Goal: Find contact information: Find contact information

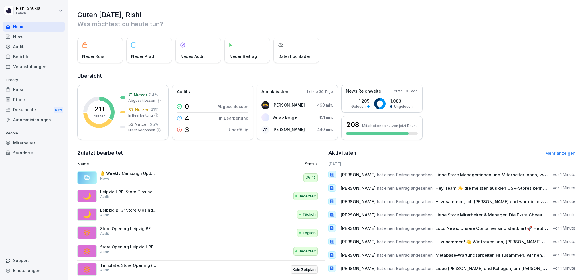
click at [33, 140] on div "Mitarbeiter" at bounding box center [34, 143] width 62 height 10
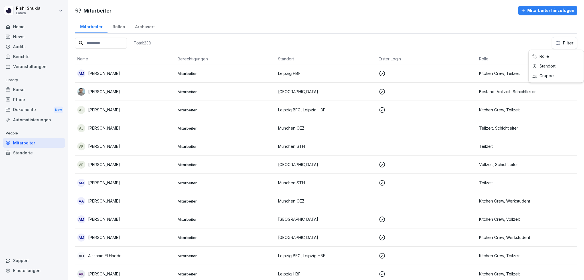
click at [558, 44] on html "[PERSON_NAME] Lanch Home News Audits Berichte Veranstaltungen Library Kurse Pfa…" at bounding box center [292, 140] width 584 height 280
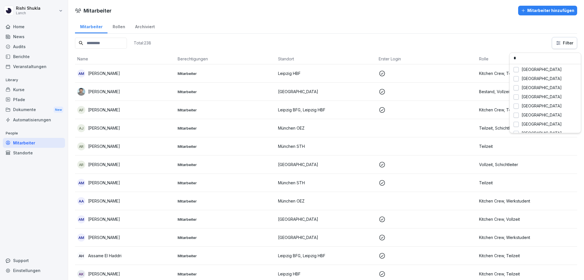
type input "**"
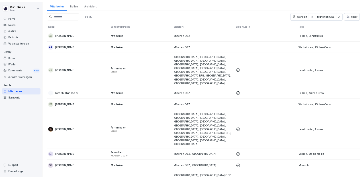
scroll to position [19, 0]
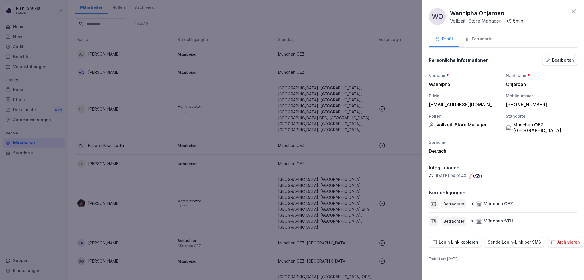
click at [440, 84] on div "Wannipha" at bounding box center [463, 85] width 68 height 6
copy div "Wannipha"
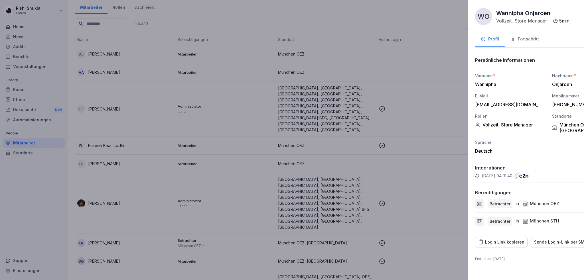
click at [364, 154] on div at bounding box center [292, 140] width 584 height 280
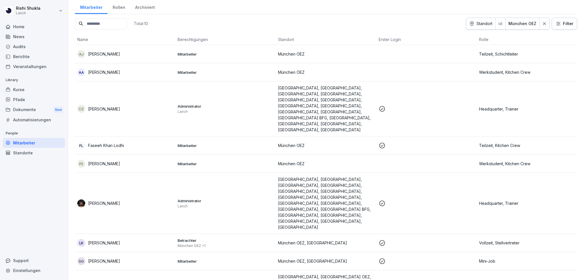
click at [542, 24] on icon at bounding box center [544, 24] width 4 height 4
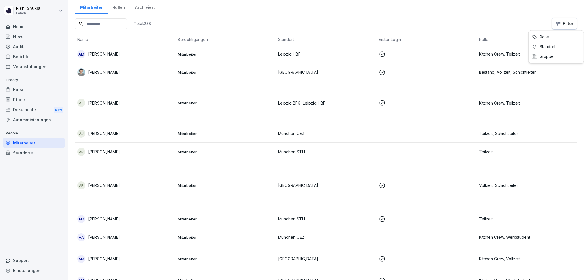
click at [554, 29] on html "[PERSON_NAME] Lanch Home News Audits Berichte Veranstaltungen Library Kurse Pfa…" at bounding box center [292, 140] width 584 height 280
type input "*******"
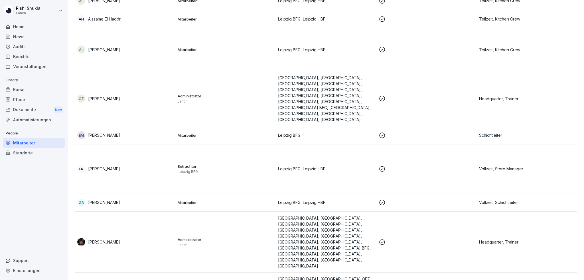
scroll to position [75, 0]
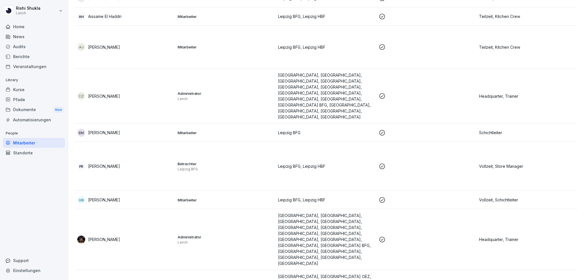
click at [199, 154] on td "Betrachter Leipzig BFG" at bounding box center [225, 166] width 100 height 49
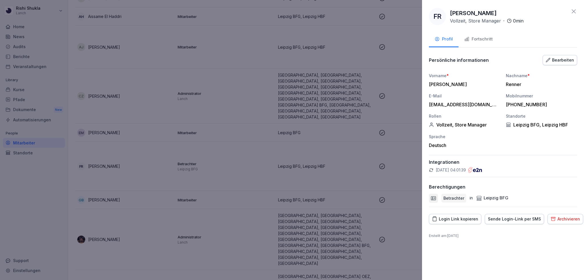
click at [536, 103] on div "[PHONE_NUMBER]" at bounding box center [540, 105] width 68 height 6
copy div "[PHONE_NUMBER]"
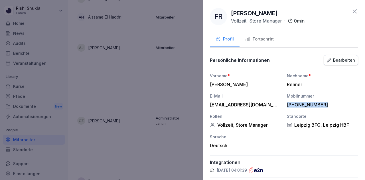
scroll to position [75, 0]
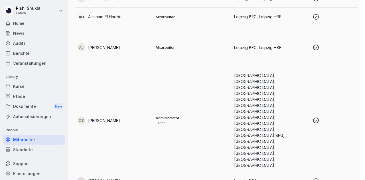
click at [193, 54] on div at bounding box center [182, 90] width 365 height 180
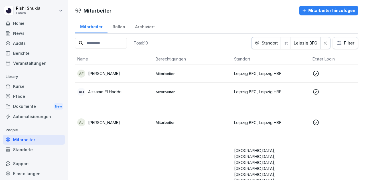
click at [323, 42] on icon at bounding box center [325, 43] width 4 height 4
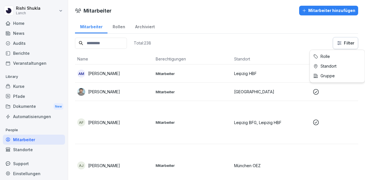
click at [346, 45] on html "[PERSON_NAME] Lanch Home News Audits Berichte Veranstaltungen Library Kurse Pfa…" at bounding box center [182, 90] width 365 height 180
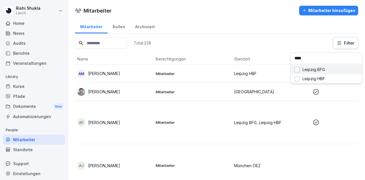
type input "*****"
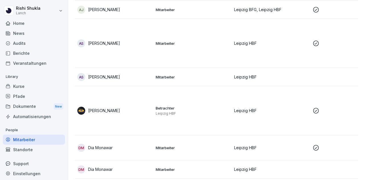
click at [84, 111] on img at bounding box center [81, 111] width 8 height 8
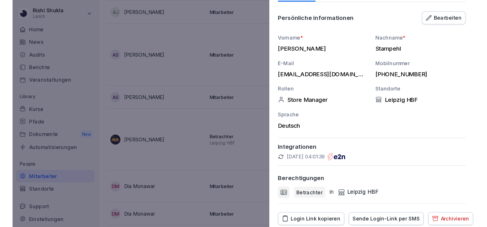
scroll to position [47, 0]
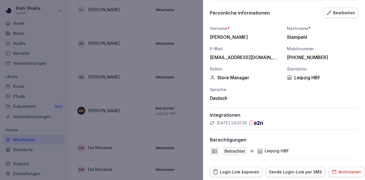
click at [300, 57] on div "[PHONE_NUMBER]" at bounding box center [321, 57] width 68 height 6
copy div "[PHONE_NUMBER]"
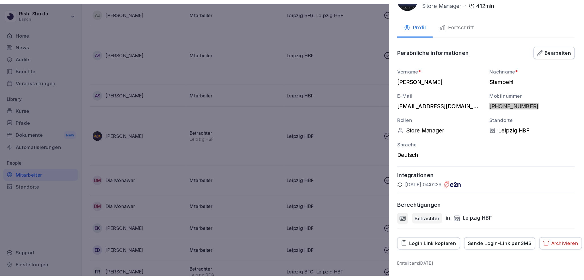
scroll to position [0, 0]
